Goal: Use online tool/utility: Utilize a website feature to perform a specific function

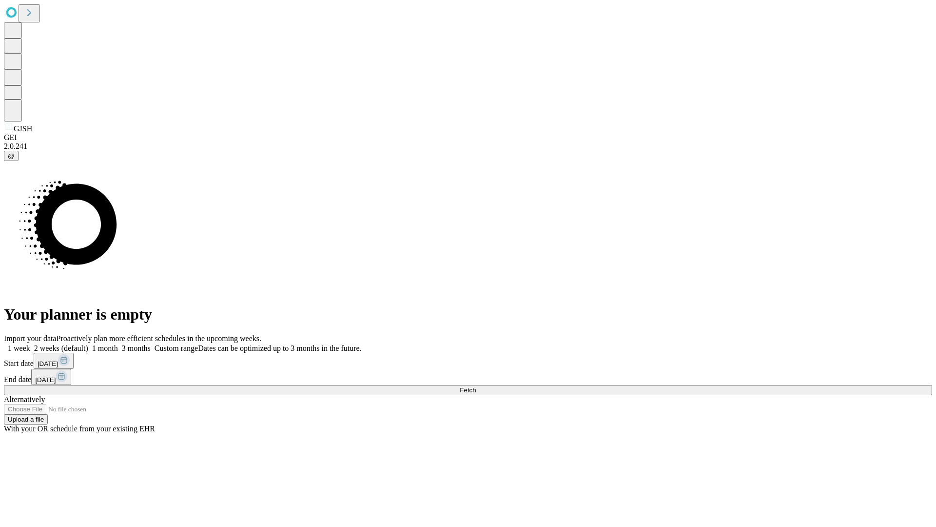
click at [476, 386] on span "Fetch" at bounding box center [468, 389] width 16 height 7
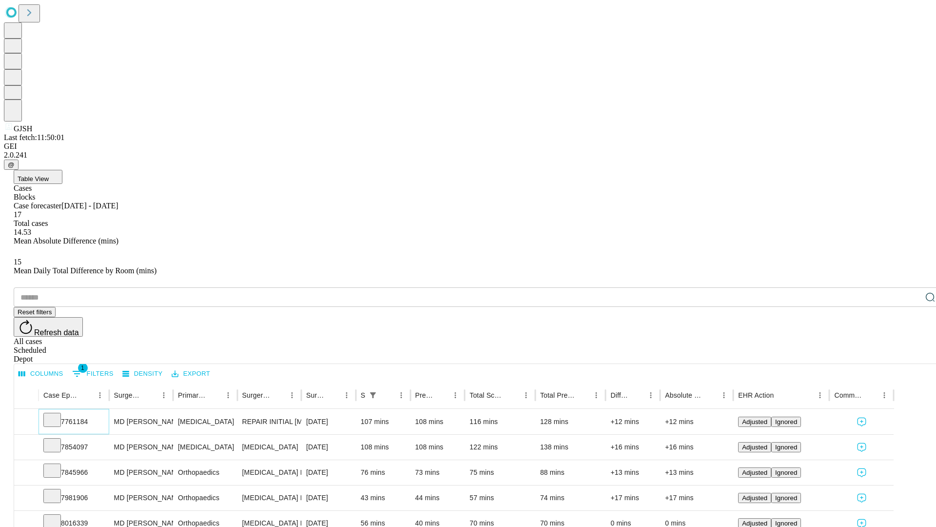
click at [57, 414] on icon at bounding box center [52, 419] width 10 height 10
